Goal: Find specific page/section: Find specific page/section

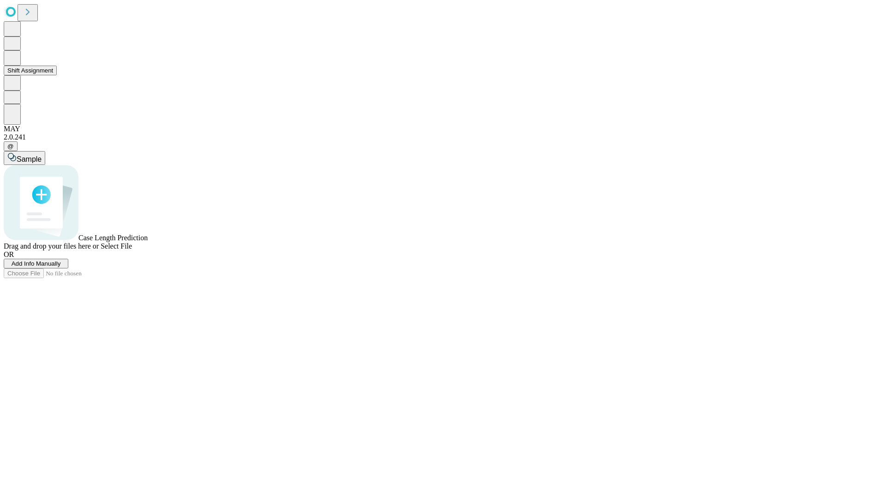
click at [57, 75] on button "Shift Assignment" at bounding box center [30, 71] width 53 height 10
